Goal: Task Accomplishment & Management: Complete application form

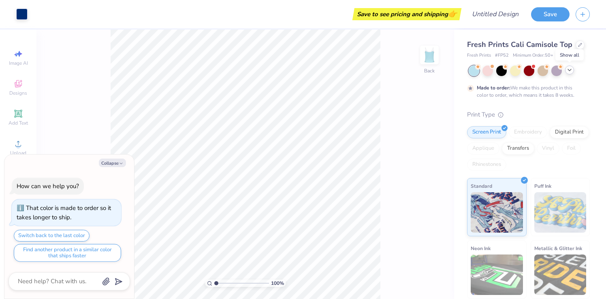
click at [570, 72] on icon at bounding box center [569, 70] width 6 height 6
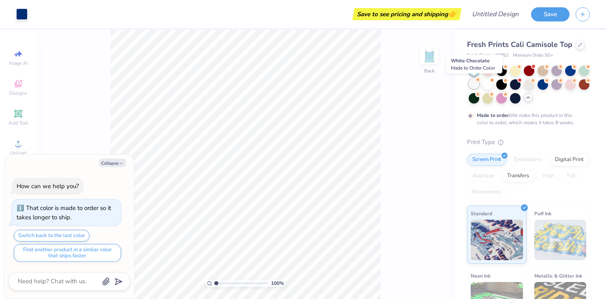
click at [474, 83] on div at bounding box center [473, 84] width 11 height 11
click at [486, 85] on div at bounding box center [487, 84] width 11 height 11
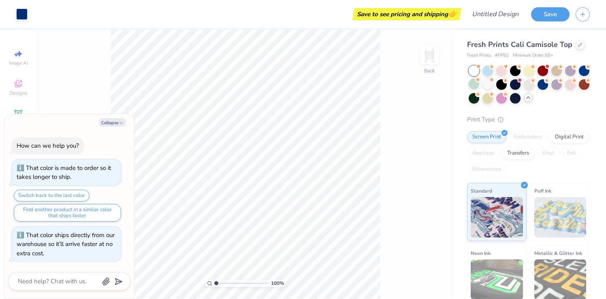
scroll to position [47, 0]
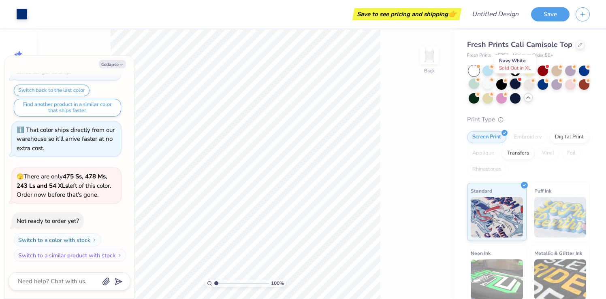
click at [517, 87] on div at bounding box center [515, 84] width 11 height 11
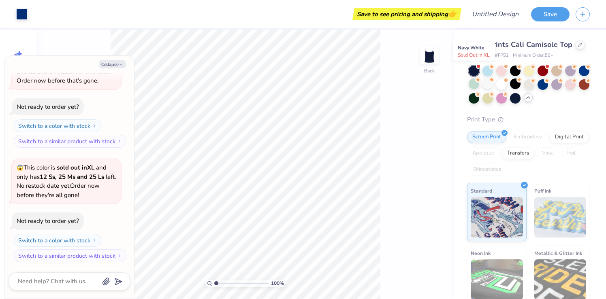
click at [474, 70] on div at bounding box center [473, 71] width 11 height 11
click at [475, 70] on div at bounding box center [473, 71] width 11 height 11
click at [510, 98] on div at bounding box center [515, 97] width 11 height 11
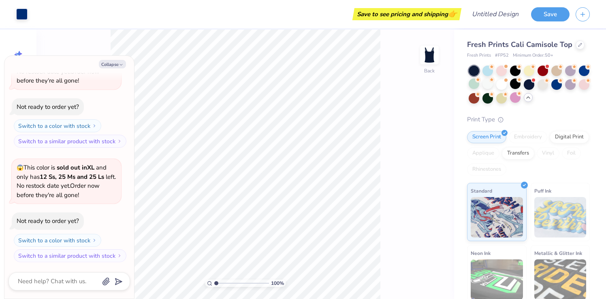
click at [479, 71] on div at bounding box center [473, 71] width 11 height 11
click at [502, 84] on div at bounding box center [501, 84] width 11 height 11
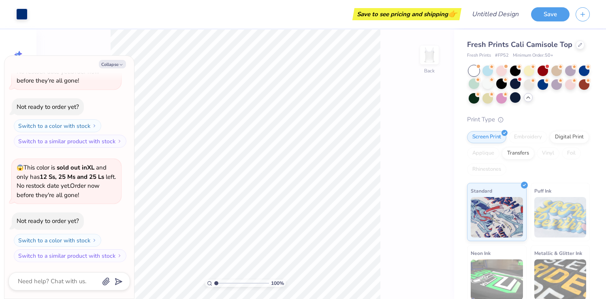
scroll to position [495, 0]
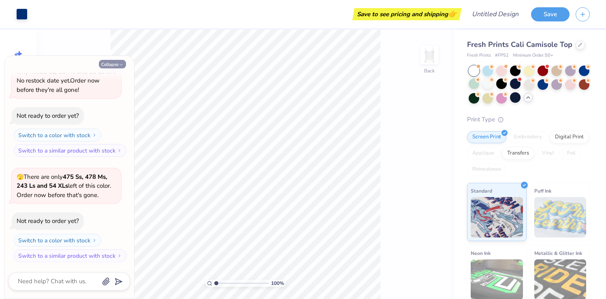
click at [119, 66] on icon "button" at bounding box center [121, 64] width 5 height 5
type textarea "x"
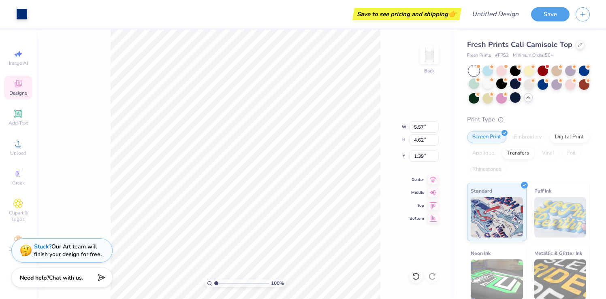
type input "1.42"
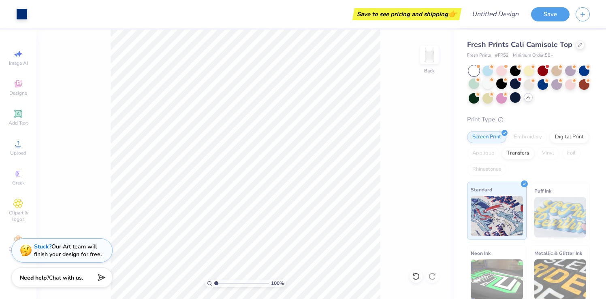
scroll to position [67, 0]
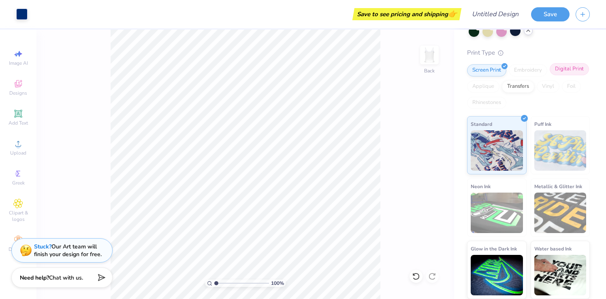
click at [571, 70] on div "Digital Print" at bounding box center [568, 69] width 39 height 12
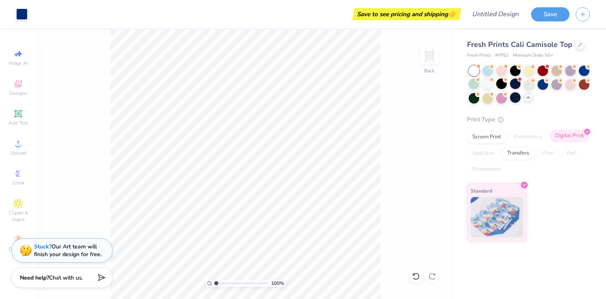
scroll to position [0, 0]
click at [523, 153] on div "Transfers" at bounding box center [518, 152] width 32 height 12
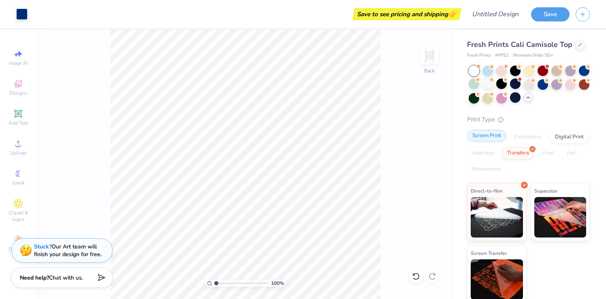
click at [487, 134] on div "Screen Print" at bounding box center [486, 136] width 39 height 12
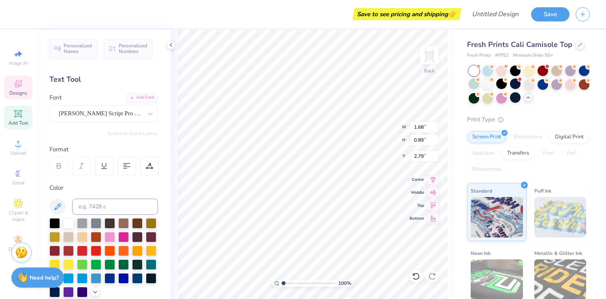
type textarea "Alpha"
type input "2.52"
type input "6.51"
type input "5.39"
type input "1.33"
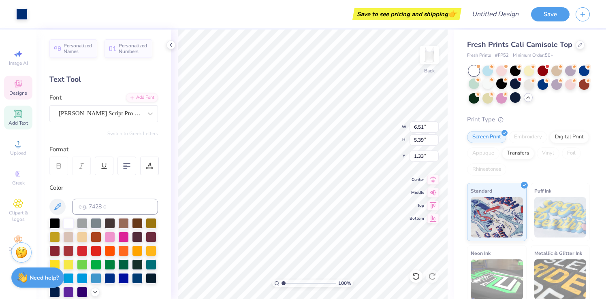
type input "3.45"
type input "1.89"
type input "2.52"
type textarea "Omega"
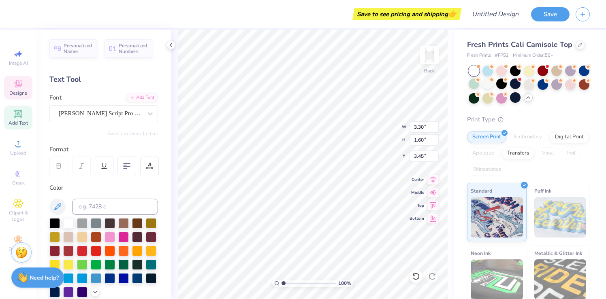
type input "4.10"
type textarea "Epsilom"
type input "6.86"
type input "5.68"
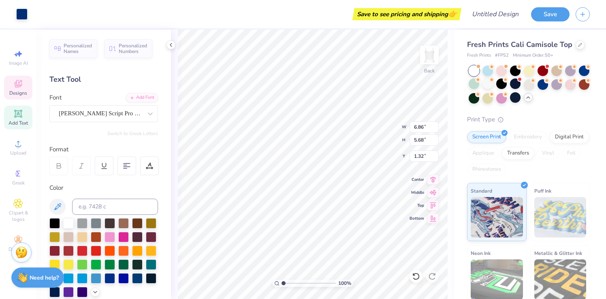
type input "1.32"
type input "8.27"
type input "1.60"
type input "0.30"
type input "7.97"
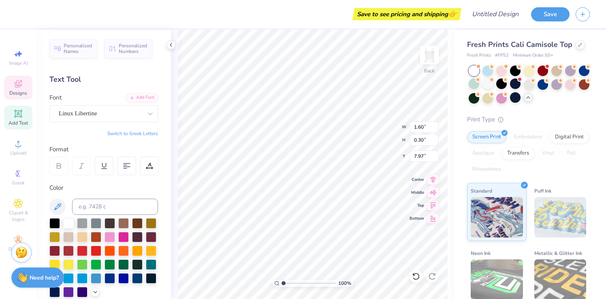
type input "3.92"
type input "1.68"
type input "4.21"
type input "3.45"
type input "1.89"
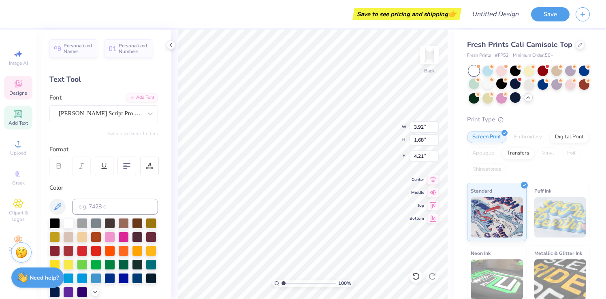
type input "2.52"
type input "3.30"
type input "1.60"
type input "3.45"
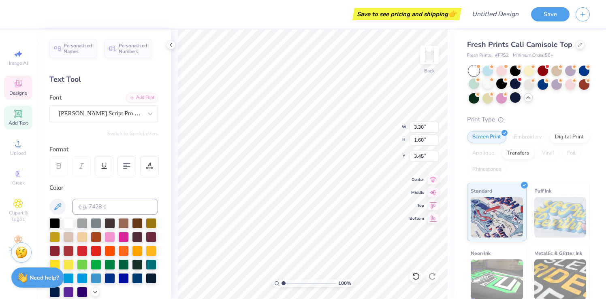
type input "1.89"
type input "2.52"
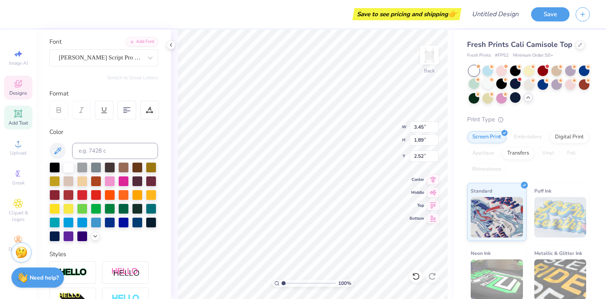
scroll to position [47, 0]
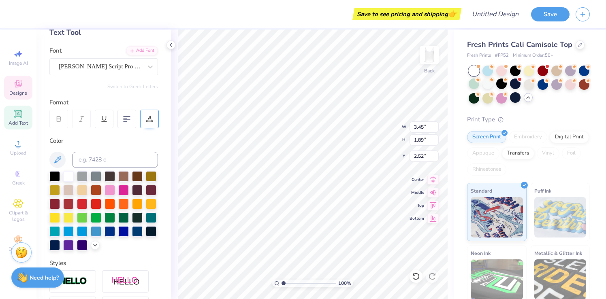
click at [153, 113] on div at bounding box center [149, 119] width 19 height 19
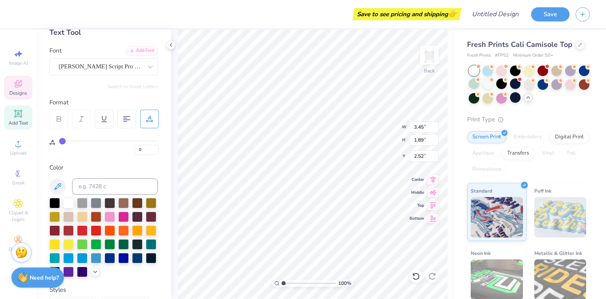
click at [147, 119] on icon at bounding box center [149, 118] width 7 height 7
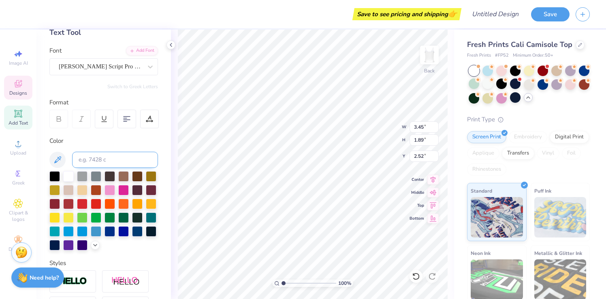
scroll to position [0, 0]
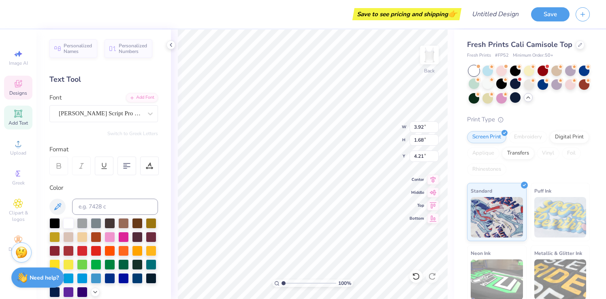
type input "3.45"
type input "1.89"
type input "2.52"
type input "2.87"
type input "1.57"
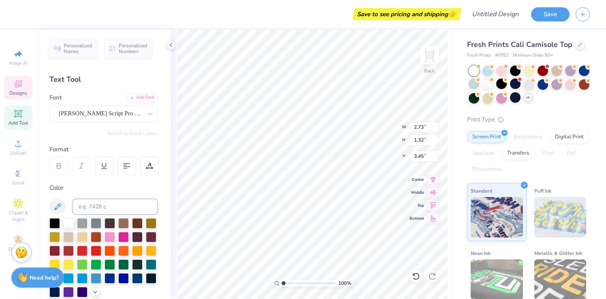
type input "2.73"
type input "1.32"
type input "6.86"
type input "5.68"
type input "1.32"
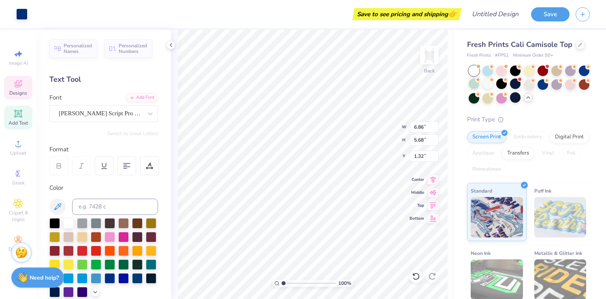
type input "3.92"
type input "1.68"
type input "4.21"
type input "3.04"
type input "1.30"
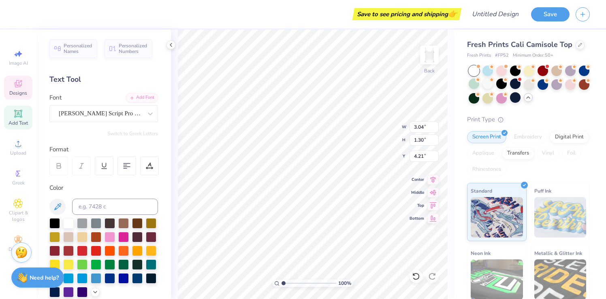
type input "4.37"
type input "3.55"
type input "4.53"
type input "2.61"
type input "1.12"
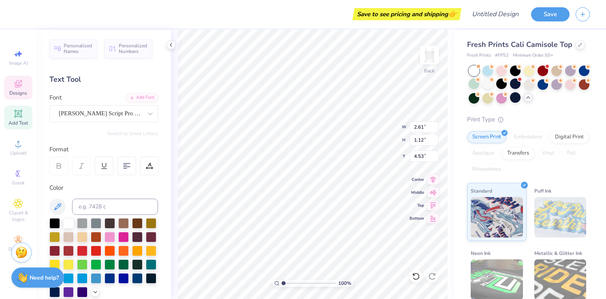
type input "4.51"
type input "2.73"
type input "1.32"
type input "3.55"
type input "2.17"
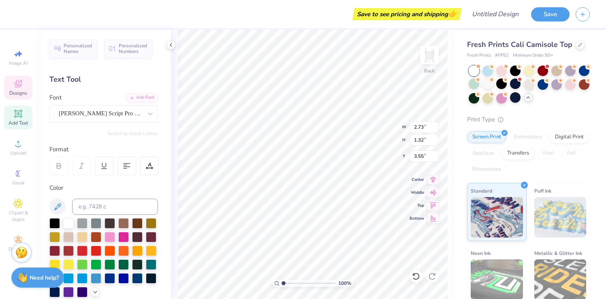
type input "1.05"
type input "3.68"
type input "2.87"
type input "1.57"
type input "2.64"
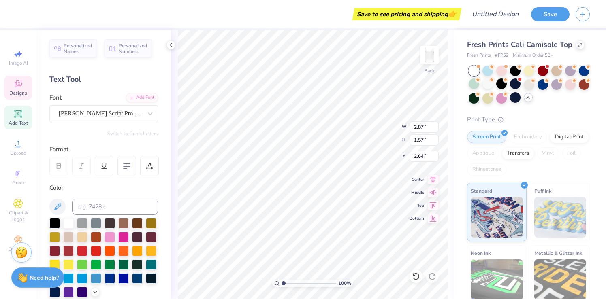
type input "2.23"
type input "1.22"
type input "2.99"
type input "6.86"
type input "5.68"
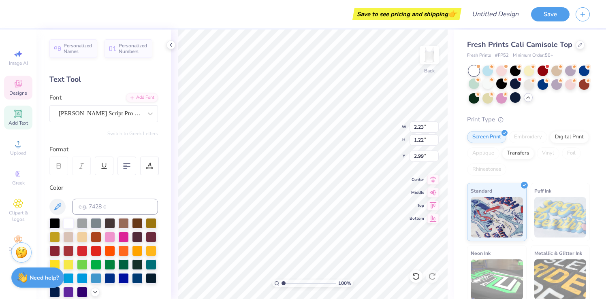
type input "1.32"
type input "2.61"
type input "1.12"
type input "4.21"
type input "5.03"
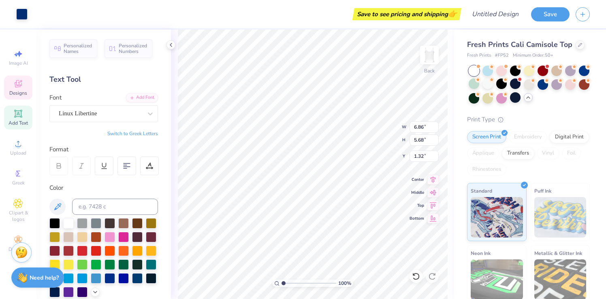
type input "6.07"
type input "5.03"
type input "1.52"
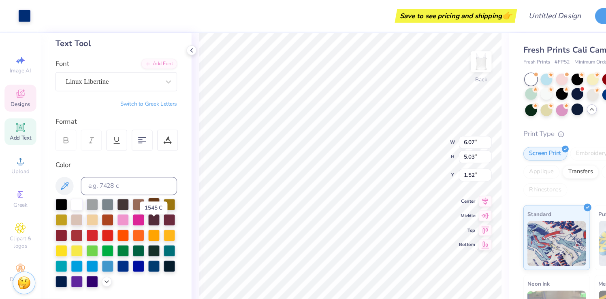
scroll to position [45, 0]
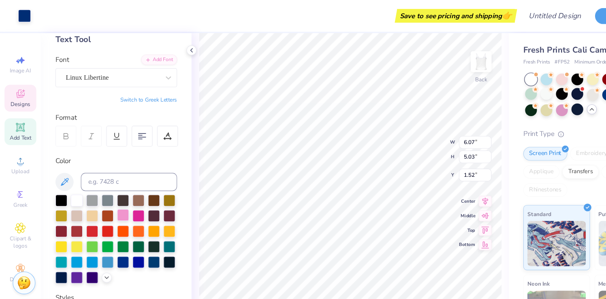
click at [108, 189] on div at bounding box center [109, 192] width 11 height 11
type input "2.61"
type input "1.12"
type input "4.21"
drag, startPoint x: 112, startPoint y: 191, endPoint x: 119, endPoint y: 189, distance: 6.8
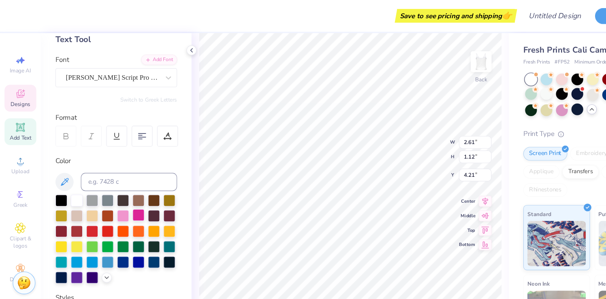
click at [112, 191] on div at bounding box center [109, 192] width 11 height 11
type input "2.17"
type input "1.05"
type input "3.68"
click at [107, 199] on div at bounding box center [103, 213] width 108 height 79
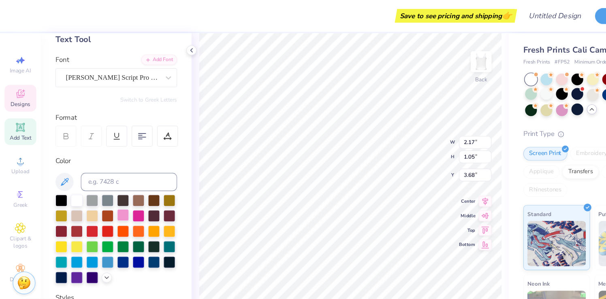
click at [111, 192] on div at bounding box center [109, 192] width 11 height 11
type input "2.23"
type input "1.22"
type input "2.99"
click at [108, 195] on div at bounding box center [109, 192] width 11 height 11
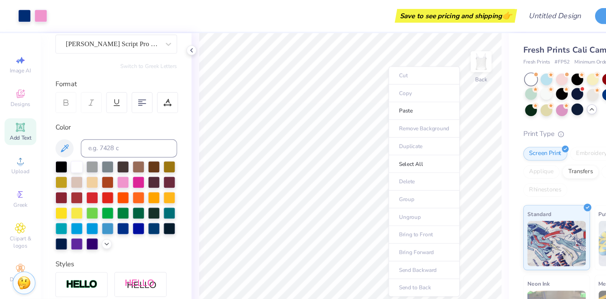
scroll to position [85, 0]
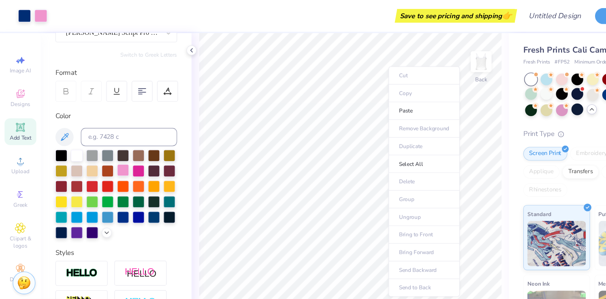
click at [110, 153] on div at bounding box center [109, 152] width 11 height 11
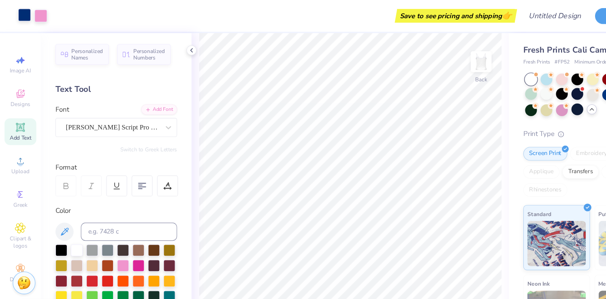
click at [21, 11] on div at bounding box center [21, 13] width 11 height 11
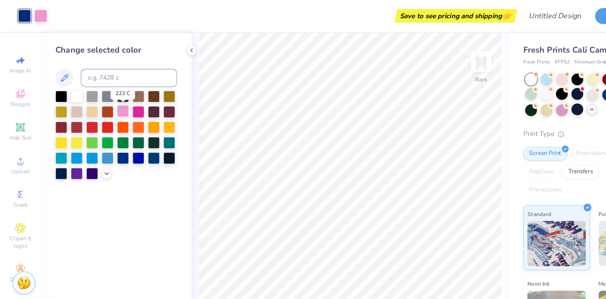
click at [108, 100] on div at bounding box center [109, 99] width 11 height 11
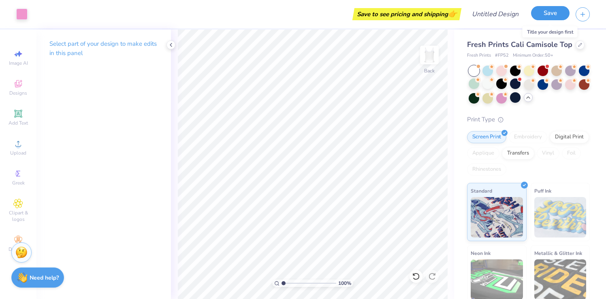
click at [541, 15] on button "Save" at bounding box center [550, 13] width 38 height 14
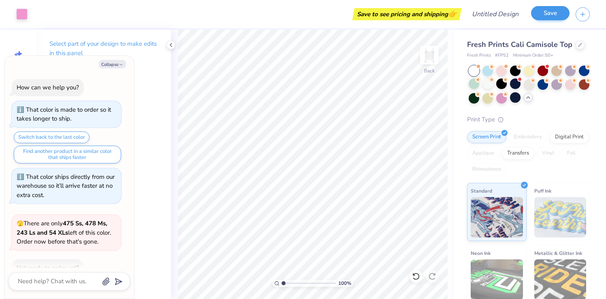
scroll to position [517, 0]
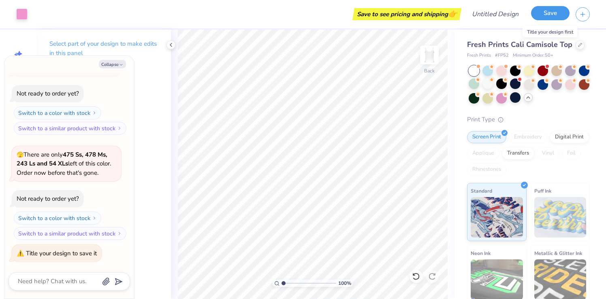
click at [543, 14] on button "Save" at bounding box center [550, 13] width 38 height 14
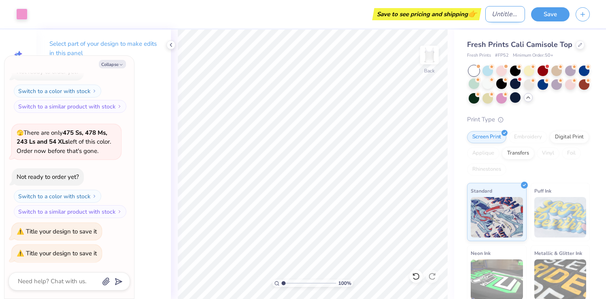
type textarea "x"
click at [490, 11] on input "Design Title" at bounding box center [505, 14] width 40 height 16
type input "h"
type textarea "x"
type input "he"
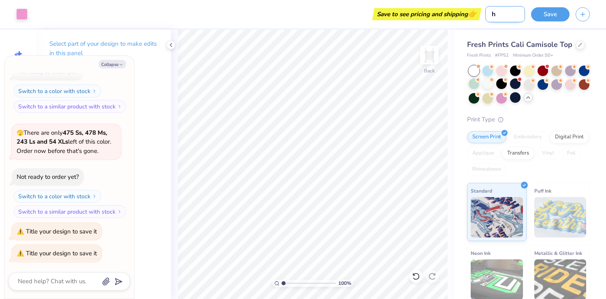
type textarea "x"
type input "hea"
type textarea "x"
type input "hear"
type textarea "x"
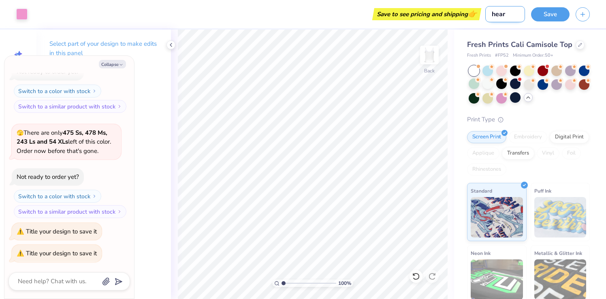
type input "heart"
type textarea "x"
type input "heart"
type textarea "x"
type input "heart a"
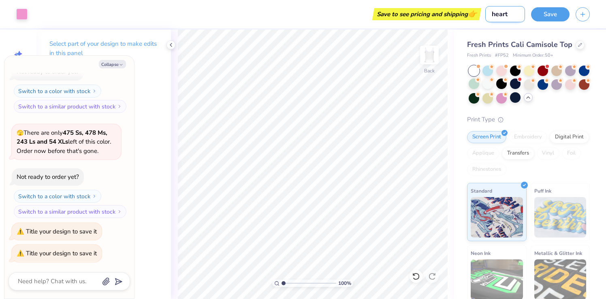
type textarea "x"
type input "heart ao"
type textarea "x"
type input "heart aoe"
type textarea "x"
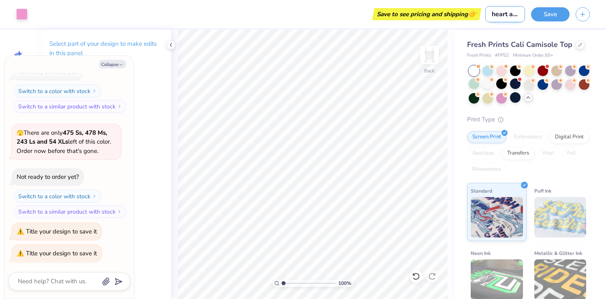
scroll to position [0, 2]
click at [507, 15] on input "heart aoe" at bounding box center [505, 14] width 40 height 16
type input "heart raoe"
type textarea "x"
type input "heart riaoe"
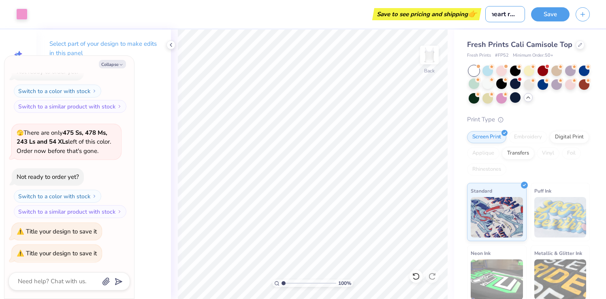
type textarea "x"
type input "heart ribaoe"
type textarea "x"
type input "heart ribbaoe"
type textarea "x"
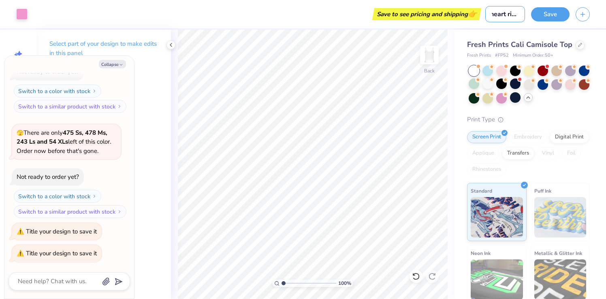
type input "heart ribboaoe"
type textarea "x"
type input "heart ribbonaoe"
type textarea "x"
type input "heart ribbon aoe"
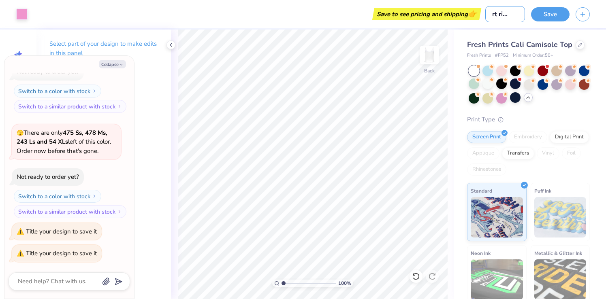
type textarea "x"
type input "heart ribbon aoe"
click at [549, 11] on button "Save" at bounding box center [550, 13] width 38 height 14
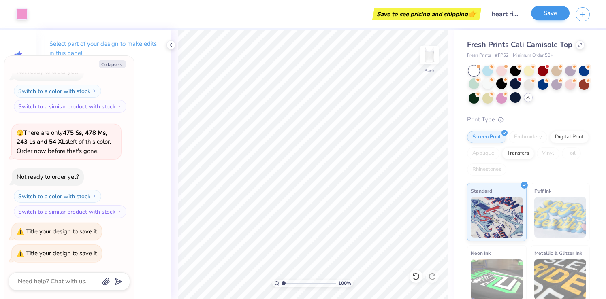
type textarea "x"
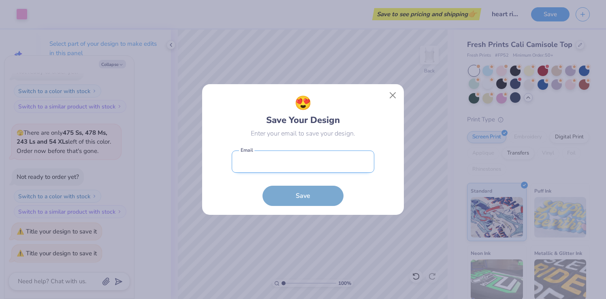
click at [256, 157] on input "email" at bounding box center [303, 162] width 142 height 22
type input "[PERSON_NAME][EMAIL_ADDRESS][DOMAIN_NAME]"
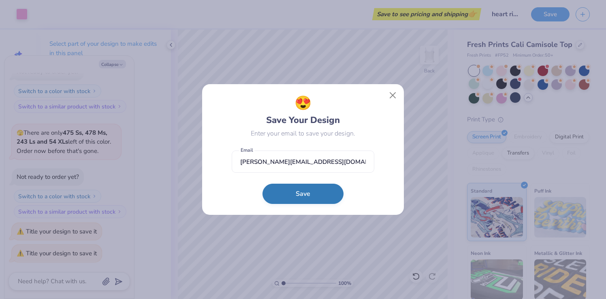
click at [323, 191] on button "Save" at bounding box center [302, 194] width 81 height 20
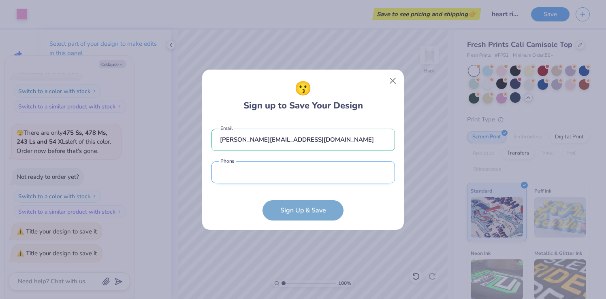
click at [305, 174] on input "tel" at bounding box center [302, 173] width 183 height 22
type input "[PHONE_NUMBER]"
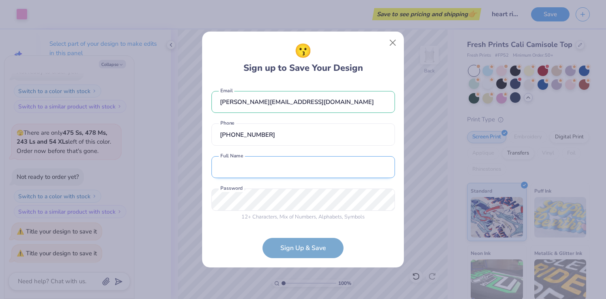
click at [279, 176] on input "text" at bounding box center [302, 167] width 183 height 22
type input "[PERSON_NAME]"
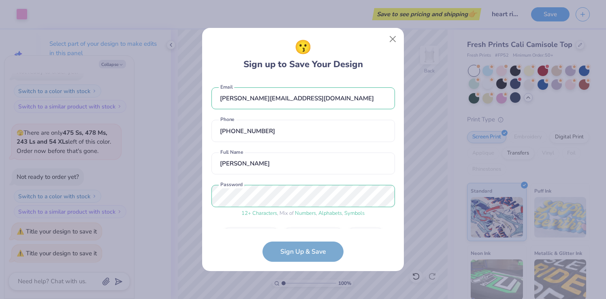
scroll to position [23, 0]
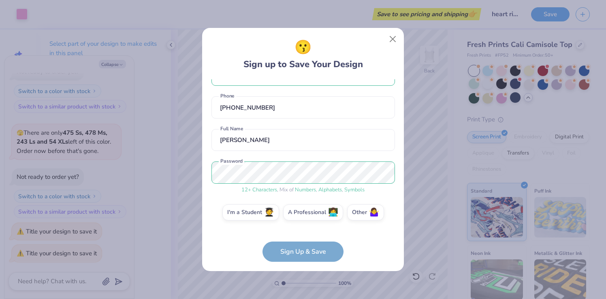
click at [308, 252] on form "[PERSON_NAME][EMAIL_ADDRESS][DOMAIN_NAME] Email [PHONE_NUMBER] Phone [PERSON_NA…" at bounding box center [302, 170] width 183 height 183
click at [247, 213] on label "I'm a Student 🧑‍🎓" at bounding box center [250, 211] width 57 height 16
click at [300, 236] on input "I'm a Student 🧑‍🎓" at bounding box center [302, 238] width 5 height 5
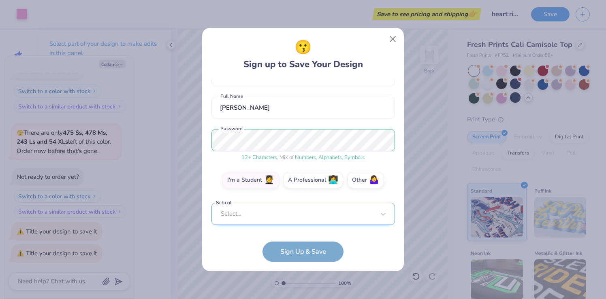
click at [279, 216] on div "Select..." at bounding box center [302, 214] width 183 height 22
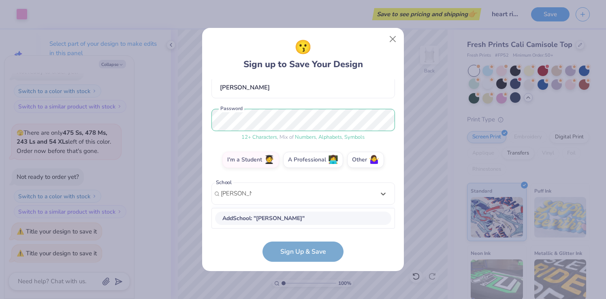
scroll to position [177, 0]
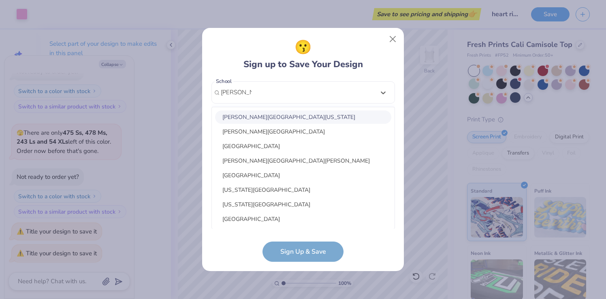
click at [278, 117] on div "[PERSON_NAME][GEOGRAPHIC_DATA][US_STATE]" at bounding box center [303, 117] width 176 height 13
type input "[PERSON_NAME]"
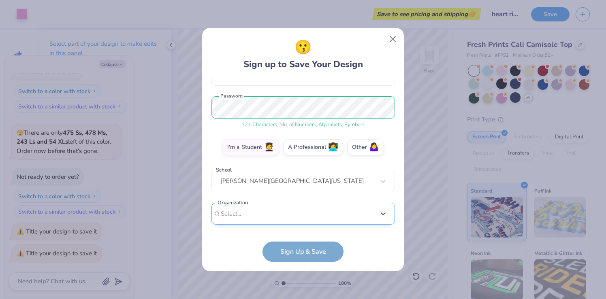
scroll to position [210, 0]
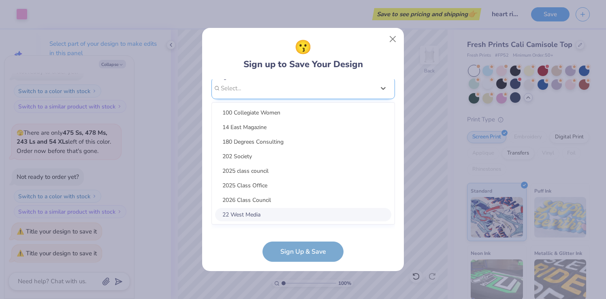
click at [288, 218] on div "option focused, 8 of 15. 15 results available. Use Up and Down to choose option…" at bounding box center [302, 151] width 183 height 148
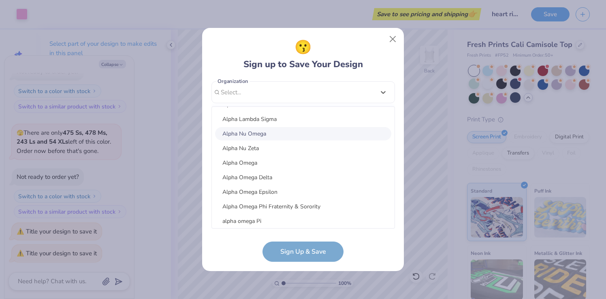
scroll to position [4513, 0]
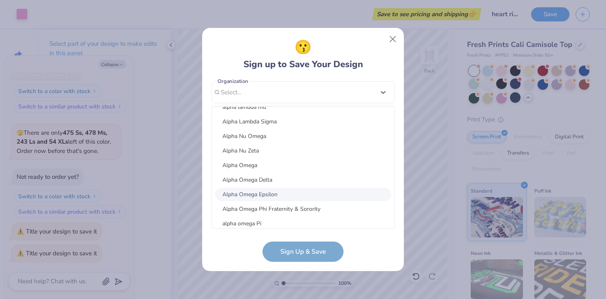
click at [275, 196] on div "Alpha Omega Epsilon" at bounding box center [303, 194] width 176 height 13
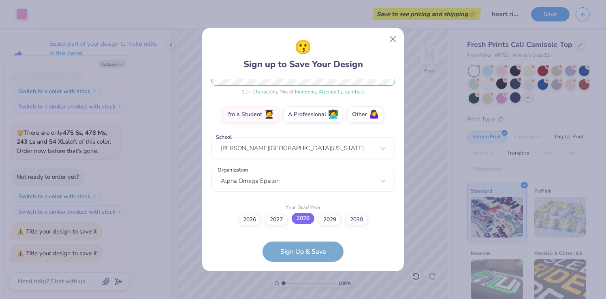
click at [304, 220] on label "2028" at bounding box center [302, 218] width 23 height 11
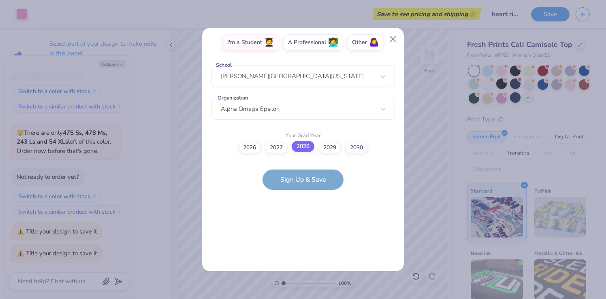
scroll to position [0, 0]
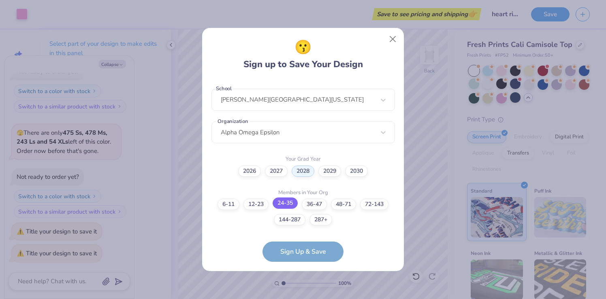
click at [282, 204] on label "24-35" at bounding box center [284, 203] width 25 height 11
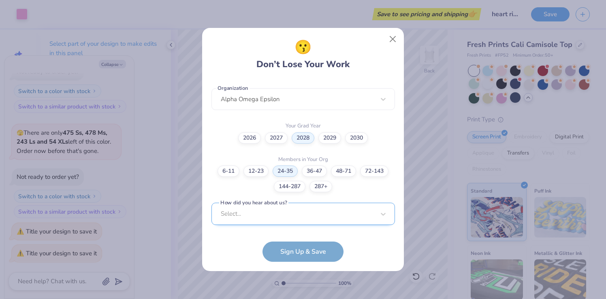
click at [292, 218] on div "Select..." at bounding box center [302, 214] width 183 height 22
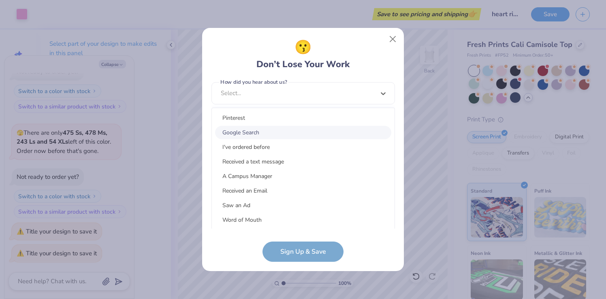
click at [264, 133] on div "Google Search" at bounding box center [303, 132] width 176 height 13
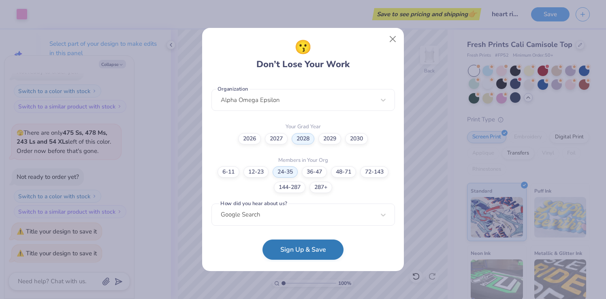
click at [291, 252] on button "Sign Up & Save" at bounding box center [302, 250] width 81 height 20
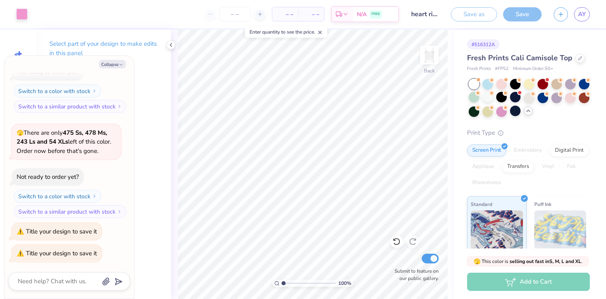
type textarea "x"
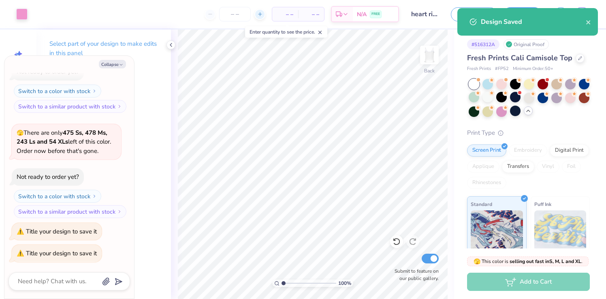
click at [262, 15] on icon at bounding box center [260, 14] width 6 height 6
type input "50"
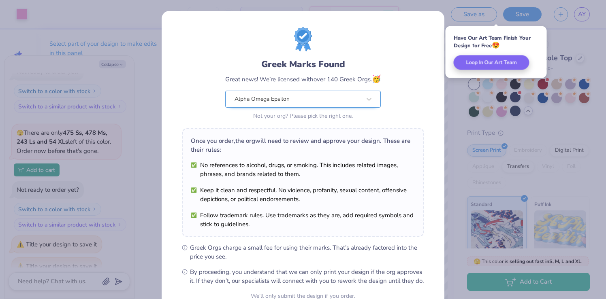
scroll to position [80, 0]
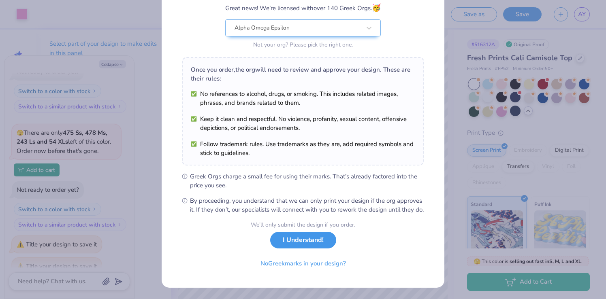
click at [306, 244] on button "I Understand!" at bounding box center [303, 240] width 66 height 17
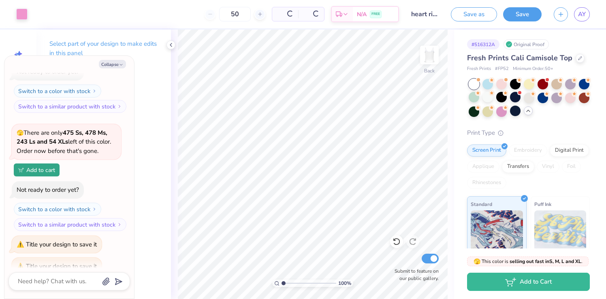
scroll to position [0, 0]
type textarea "x"
click at [187, 14] on div "50" at bounding box center [203, 14] width 61 height 15
drag, startPoint x: 213, startPoint y: 14, endPoint x: 202, endPoint y: 13, distance: 11.8
click at [202, 13] on input "50" at bounding box center [203, 14] width 32 height 15
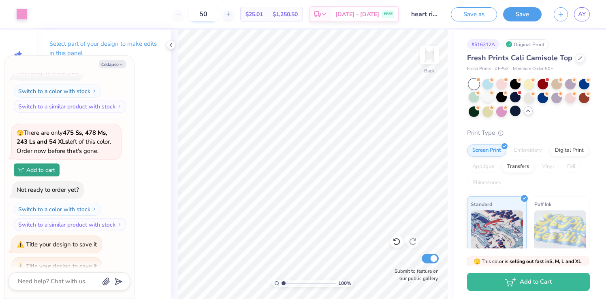
type input "0"
type input "50"
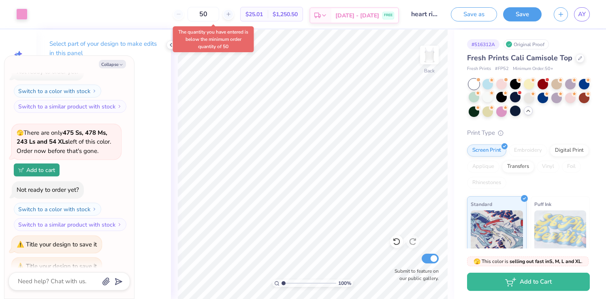
click at [381, 15] on div "[DATE] - [DATE] FREE" at bounding box center [364, 15] width 67 height 15
